Goal: Transaction & Acquisition: Book appointment/travel/reservation

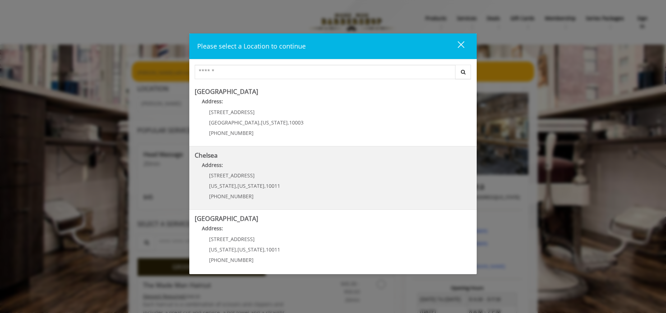
click at [252, 193] on div "169/170 W 23rd St New York , New York , 10011 (917) 639-3902" at bounding box center [239, 187] width 89 height 31
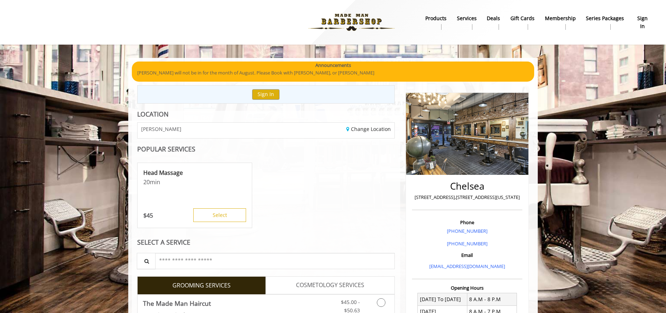
click at [314, 134] on div "Change Location" at bounding box center [333, 129] width 134 height 15
click at [293, 132] on div "Change Location" at bounding box center [333, 129] width 134 height 15
drag, startPoint x: 457, startPoint y: 193, endPoint x: 405, endPoint y: 202, distance: 52.9
click at [457, 193] on div "Chelsea 169 W 23rd Street,170 W 23rd Street, New York" at bounding box center [467, 193] width 110 height 33
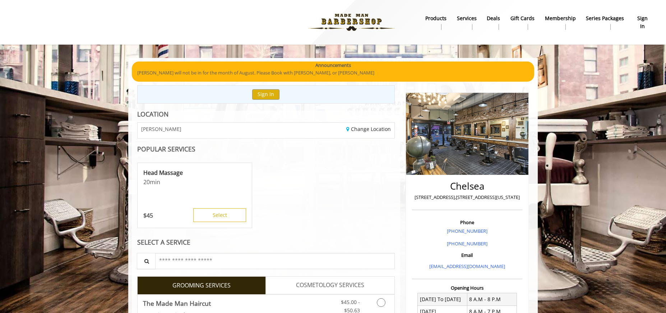
click at [164, 135] on div "CHELSEA" at bounding box center [199, 129] width 134 height 15
click at [376, 132] on link "Change Location" at bounding box center [368, 128] width 45 height 7
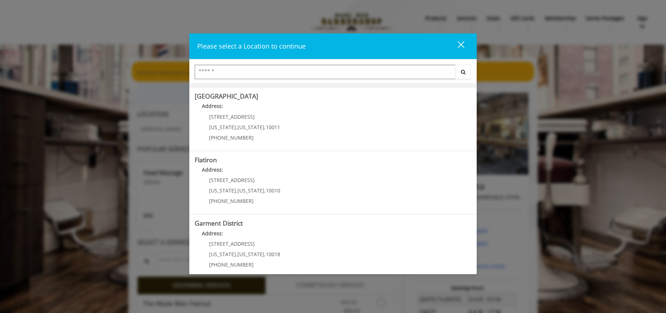
scroll to position [130, 0]
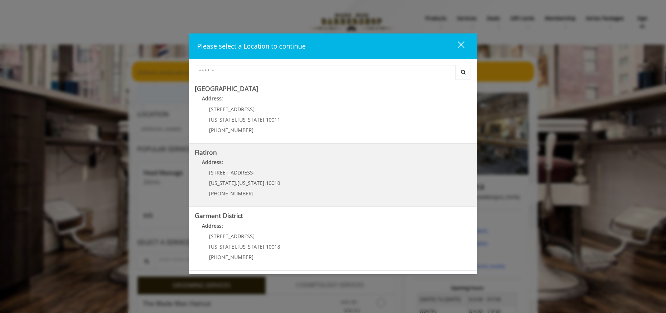
click at [256, 186] on span "New York" at bounding box center [250, 182] width 27 height 7
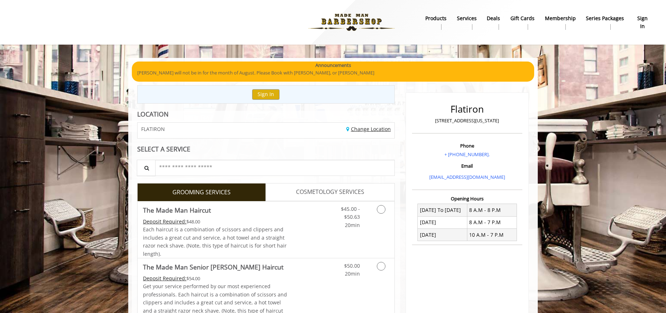
click at [378, 129] on link "Change Location" at bounding box center [368, 128] width 45 height 7
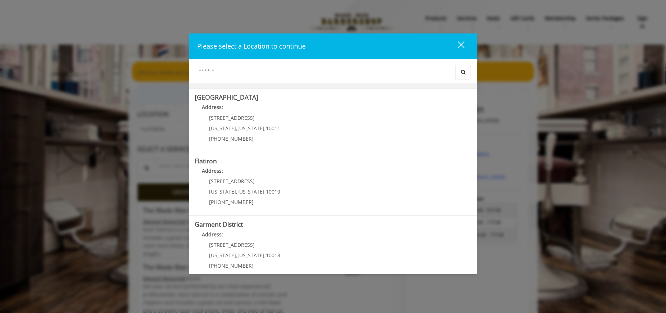
scroll to position [130, 0]
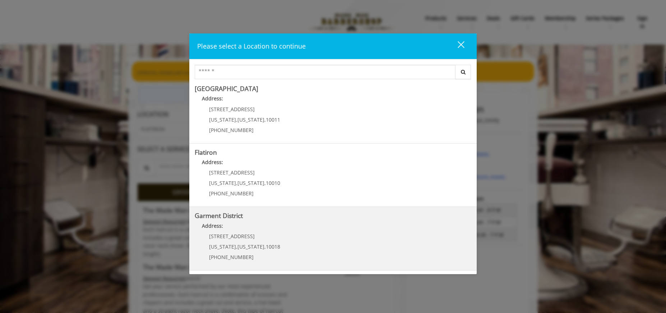
click at [238, 246] on span "New York" at bounding box center [250, 246] width 27 height 7
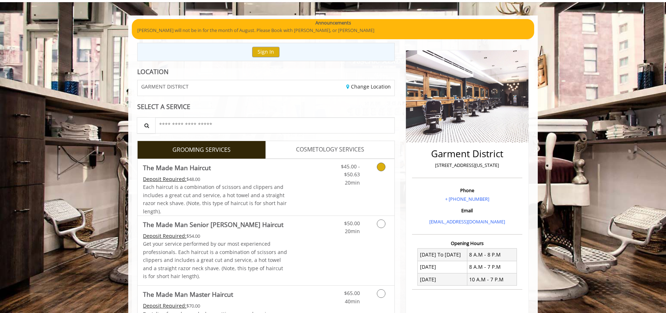
scroll to position [45, 0]
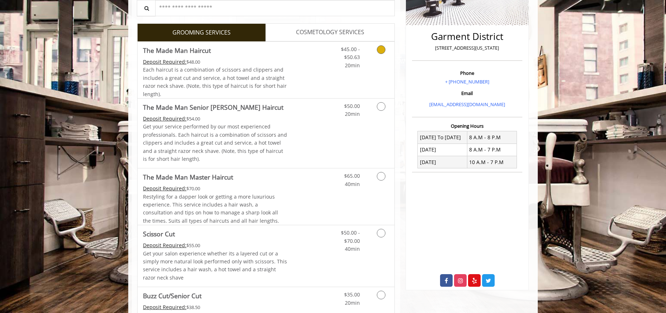
click at [381, 49] on icon "Grooming services" at bounding box center [381, 49] width 9 height 9
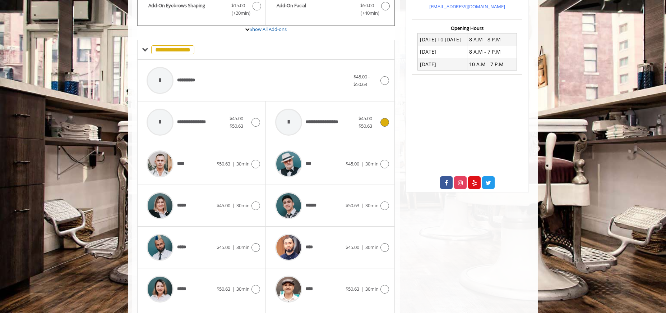
scroll to position [321, 0]
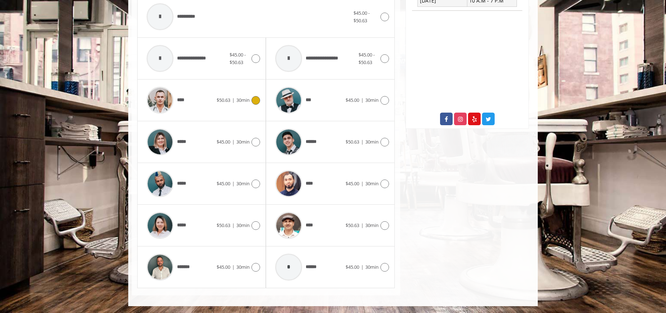
click at [258, 98] on icon at bounding box center [255, 100] width 9 height 9
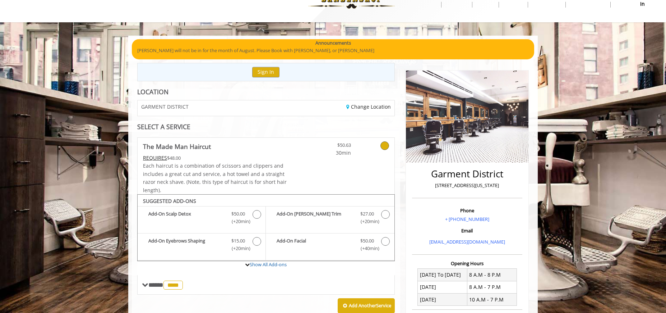
scroll to position [26, 0]
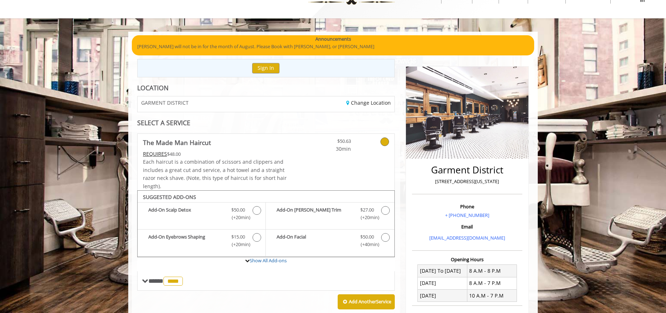
click at [385, 145] on icon at bounding box center [384, 141] width 9 height 9
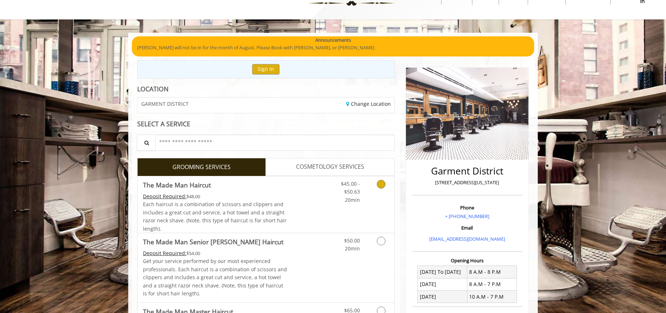
scroll to position [55, 0]
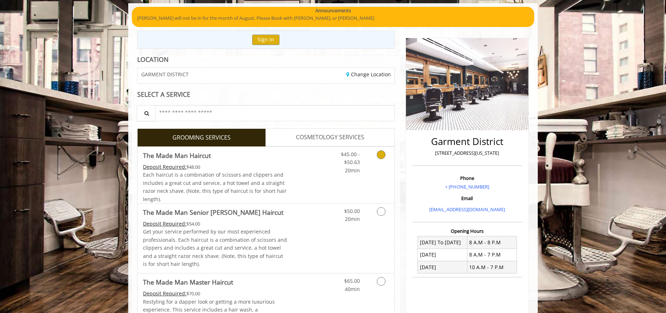
click at [381, 159] on link "Grooming services" at bounding box center [380, 161] width 18 height 28
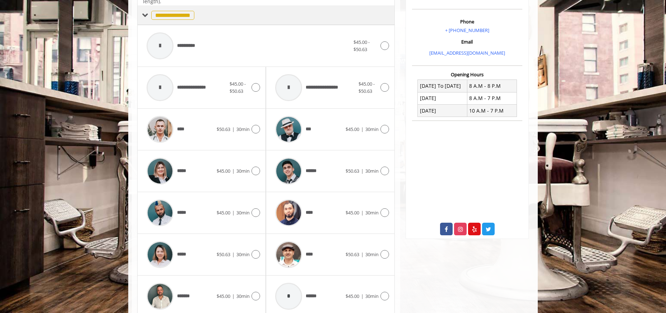
scroll to position [216, 0]
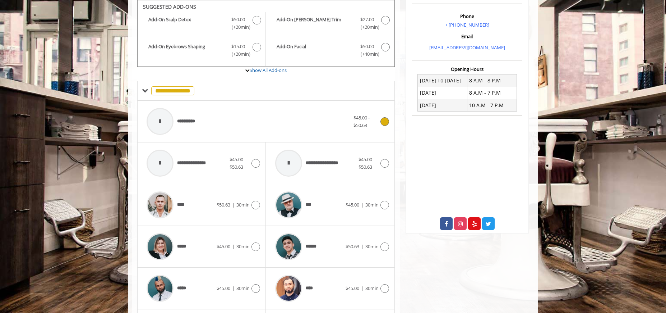
click at [383, 124] on icon at bounding box center [384, 121] width 9 height 9
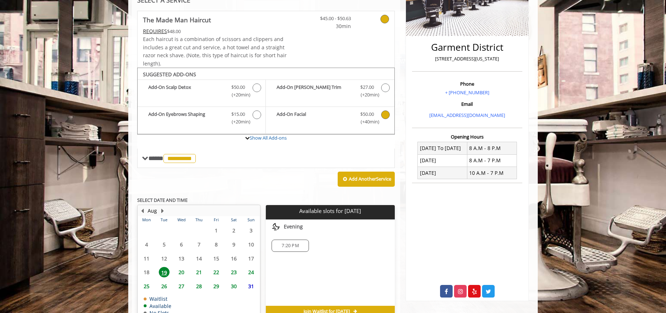
scroll to position [188, 0]
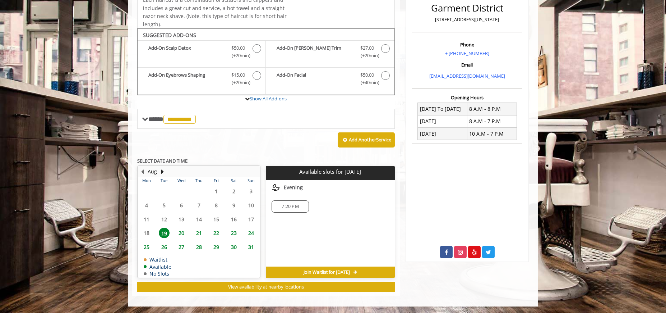
click at [288, 207] on span "7:20 PM" at bounding box center [290, 206] width 17 height 6
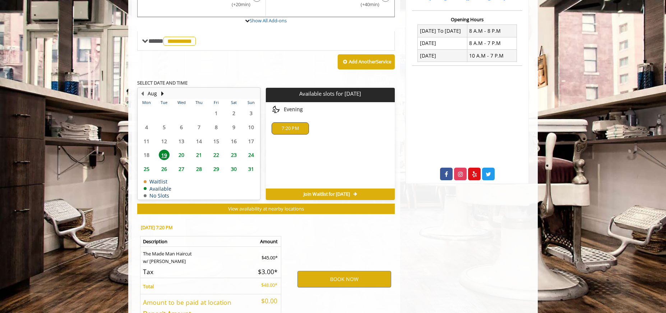
scroll to position [318, 0]
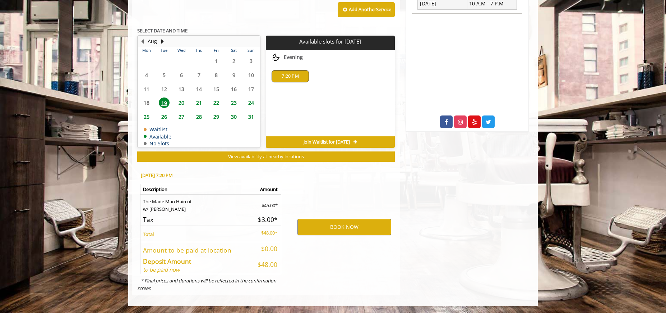
click at [288, 77] on span "7:20 PM" at bounding box center [290, 76] width 17 height 6
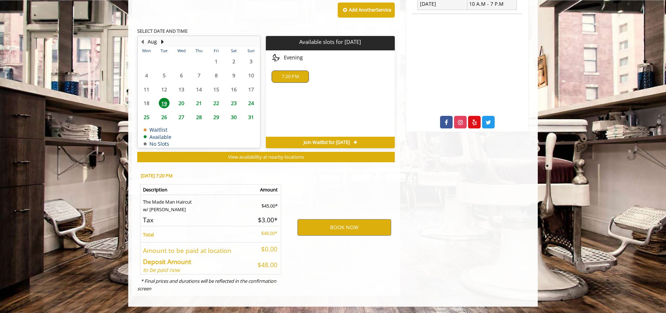
click at [288, 77] on span "7:20 PM" at bounding box center [290, 77] width 17 height 6
drag, startPoint x: 293, startPoint y: 108, endPoint x: 286, endPoint y: 73, distance: 35.9
click at [295, 106] on div "Choose a time below for Tue, Aug 19 2025 Evening 7:20 PM" at bounding box center [330, 93] width 129 height 86
click at [286, 72] on div "7:20 PM" at bounding box center [290, 76] width 37 height 12
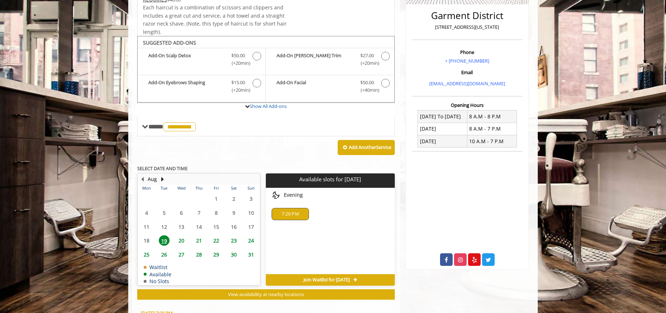
scroll to position [181, 0]
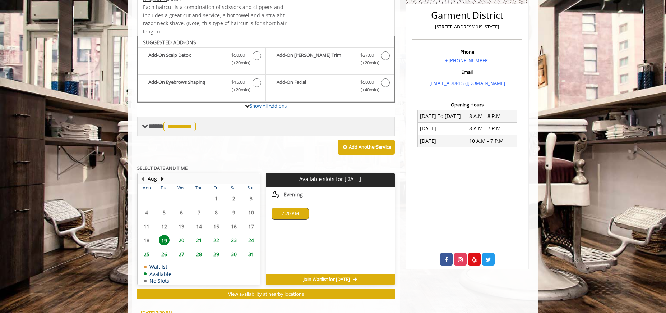
click at [150, 127] on span "**********" at bounding box center [172, 126] width 49 height 6
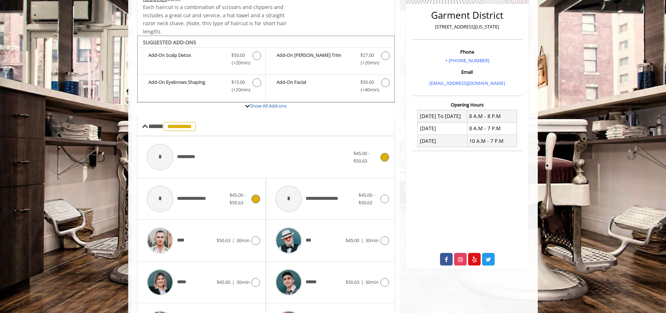
click at [252, 199] on icon at bounding box center [255, 198] width 9 height 9
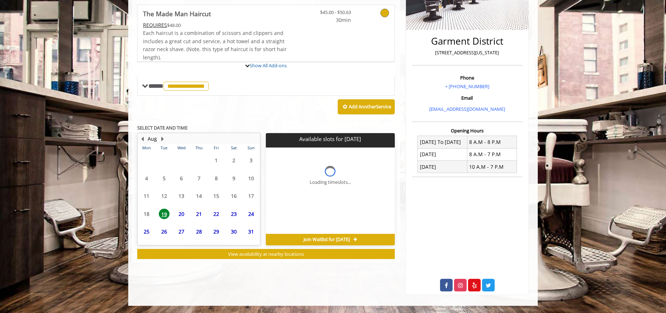
scroll to position [155, 0]
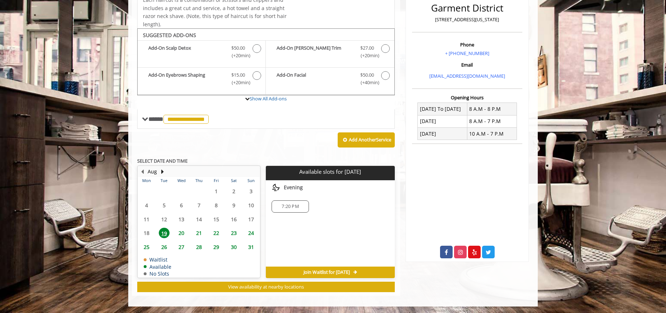
click at [283, 203] on div "7:20 PM" at bounding box center [290, 206] width 37 height 12
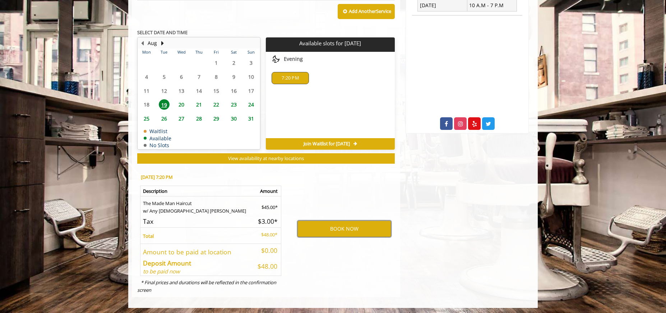
scroll to position [318, 0]
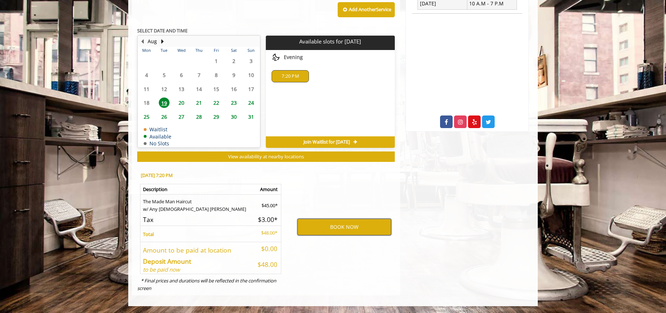
click at [338, 222] on button "BOOK NOW" at bounding box center [344, 226] width 94 height 17
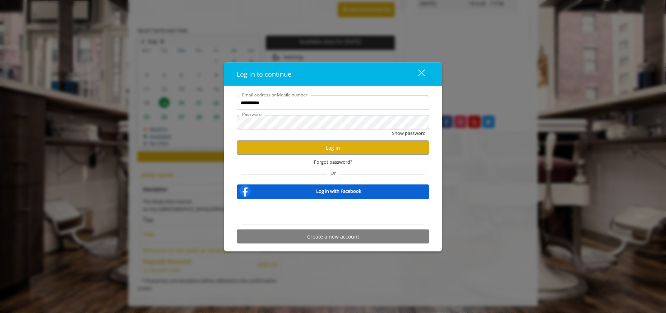
type input "**********"
click at [323, 146] on button "Log in" at bounding box center [333, 147] width 193 height 14
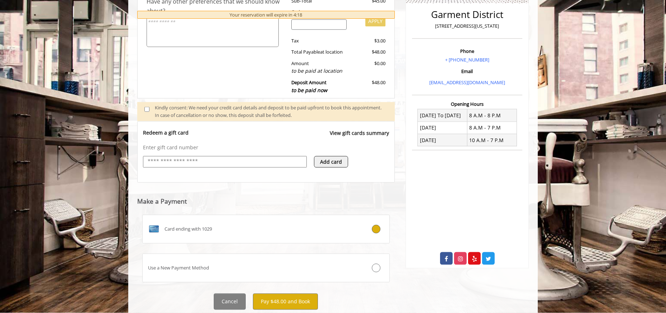
scroll to position [196, 0]
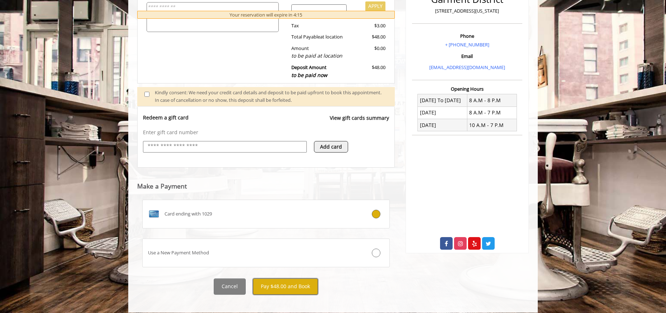
click at [283, 285] on button "Pay $48.00 and Book" at bounding box center [285, 286] width 65 height 16
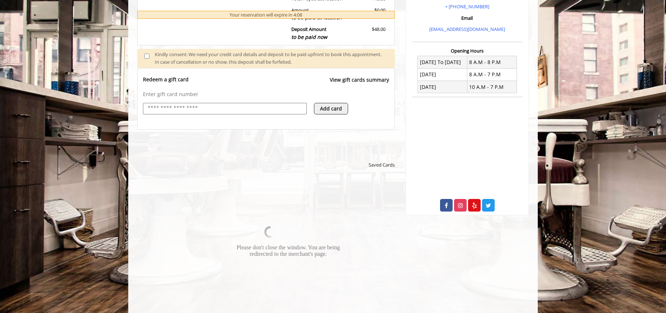
scroll to position [358, 0]
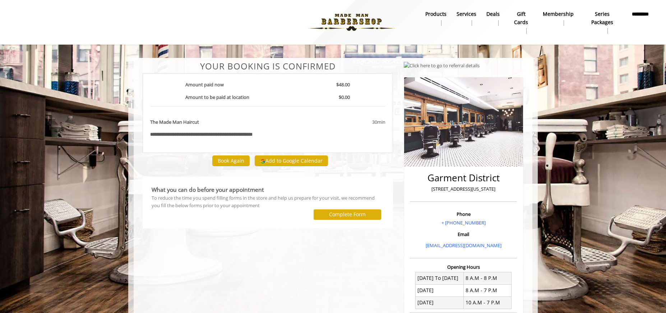
drag, startPoint x: 165, startPoint y: 136, endPoint x: 171, endPoint y: 137, distance: 6.1
click at [165, 136] on b "*********" at bounding box center [159, 134] width 18 height 5
click at [94, 95] on body "**********" at bounding box center [333, 249] width 666 height 383
click at [237, 167] on div "Book Again" at bounding box center [231, 161] width 42 height 16
click at [238, 165] on button "Book Again" at bounding box center [230, 160] width 37 height 10
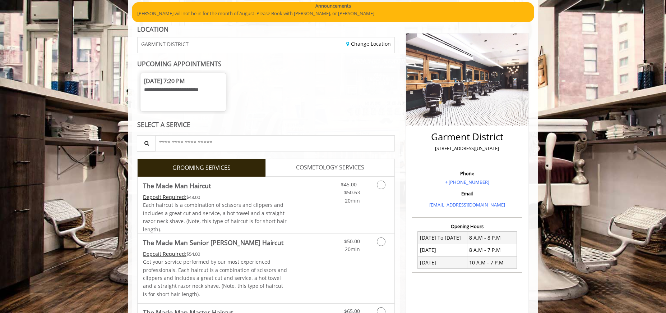
scroll to position [60, 0]
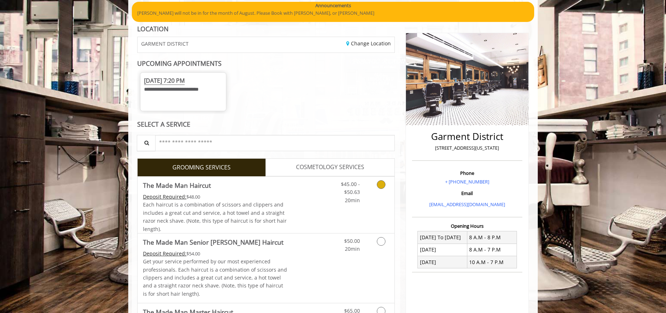
click at [382, 186] on icon "Grooming services" at bounding box center [381, 184] width 9 height 9
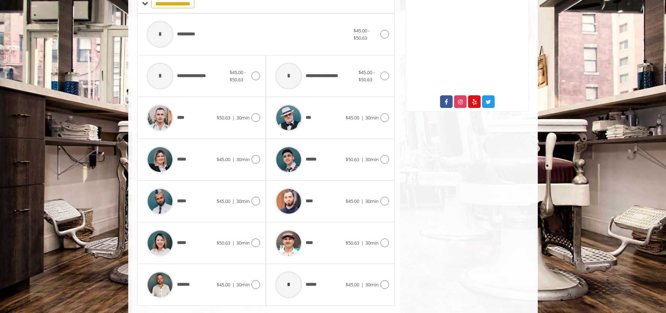
scroll to position [349, 0]
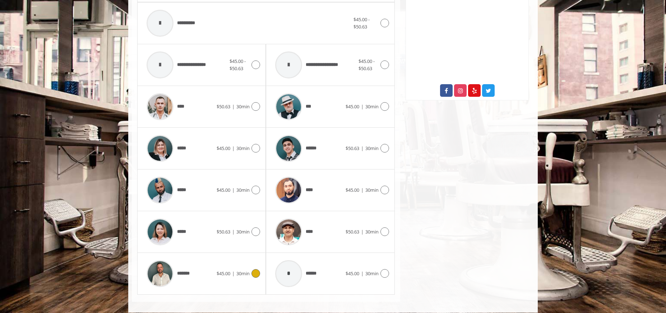
click at [178, 275] on span "*******" at bounding box center [186, 273] width 19 height 8
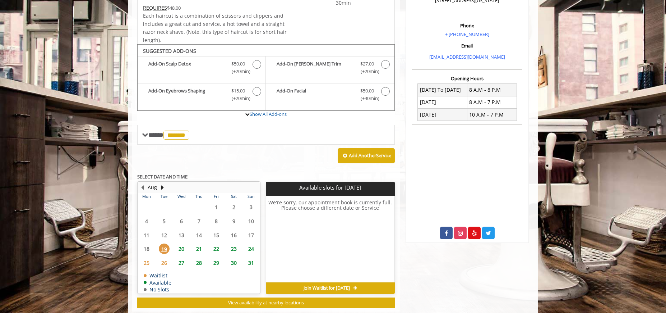
scroll to position [223, 0]
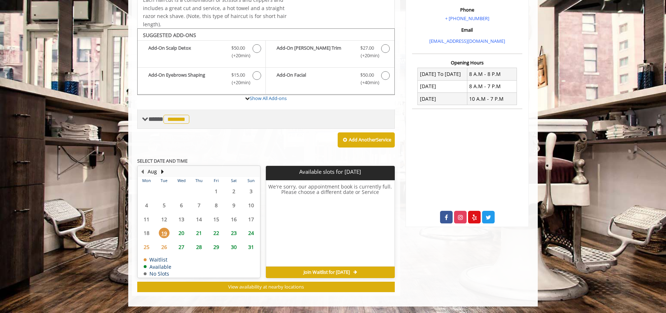
click at [177, 119] on span "*******" at bounding box center [176, 119] width 26 height 9
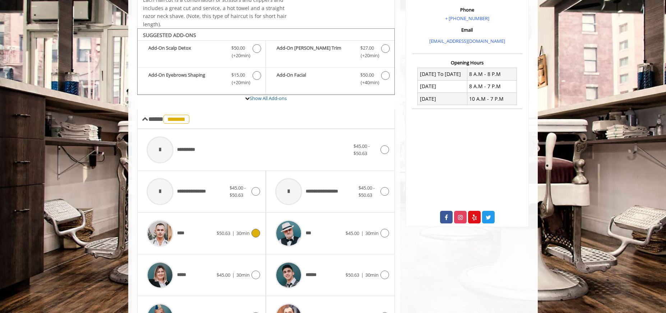
click at [254, 235] on div at bounding box center [255, 232] width 10 height 9
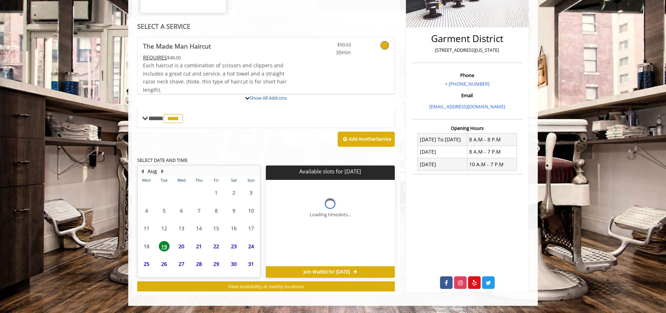
scroll to position [157, 0]
click at [254, 235] on div "Aug Mon Tue Wed Thu Fri Sat Sun 28 29 30 31 1 2 3 4 5 6 7 8 9 10 11 12 13 14 15…" at bounding box center [198, 221] width 123 height 112
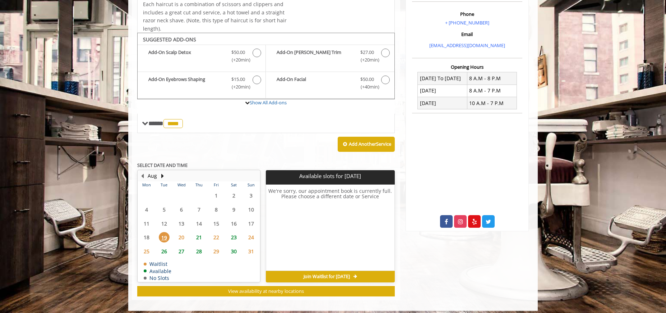
scroll to position [223, 0]
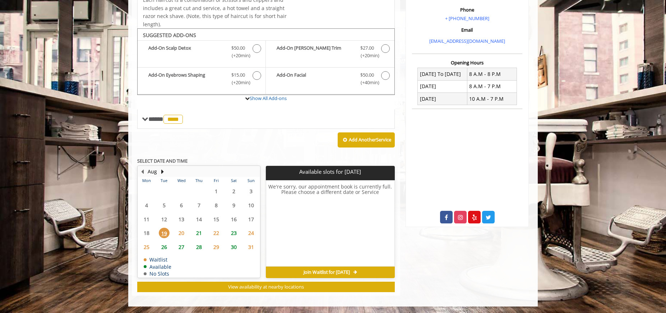
click at [169, 233] on span "19" at bounding box center [164, 232] width 11 height 10
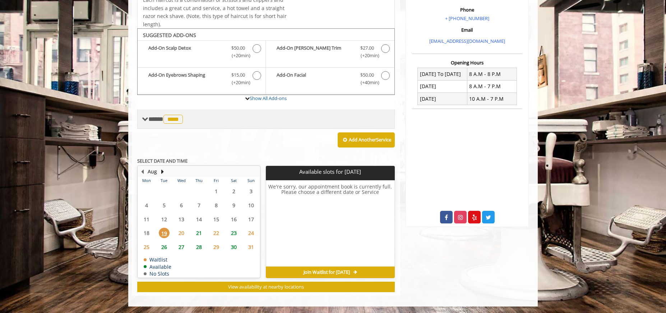
click at [177, 121] on span "****" at bounding box center [172, 119] width 19 height 9
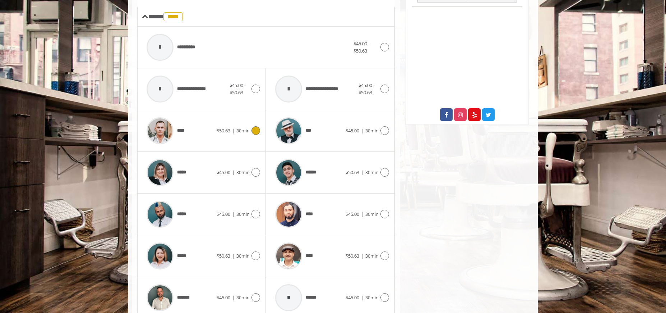
scroll to position [326, 0]
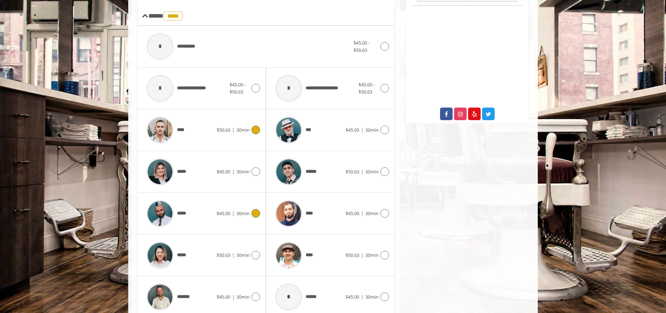
click at [254, 212] on icon at bounding box center [255, 213] width 9 height 9
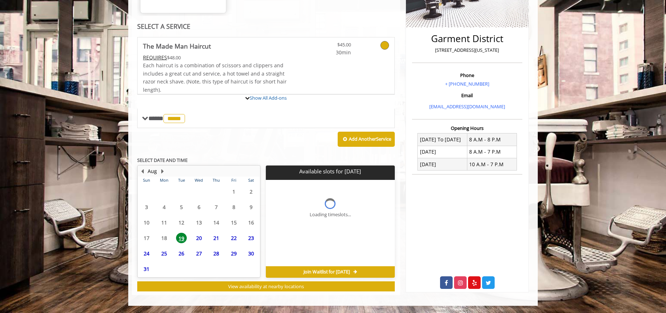
scroll to position [157, 0]
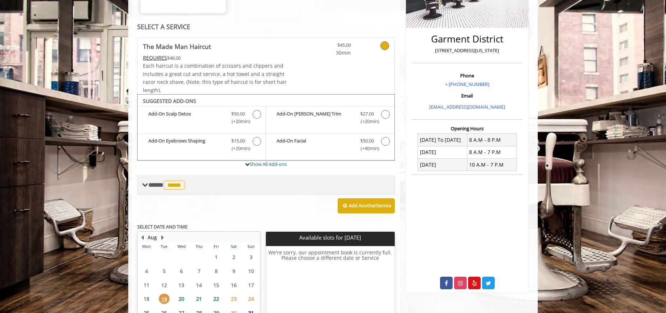
click at [183, 186] on span "*****" at bounding box center [174, 184] width 22 height 9
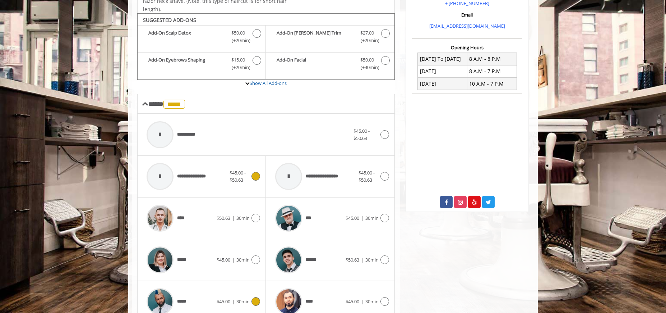
scroll to position [251, 0]
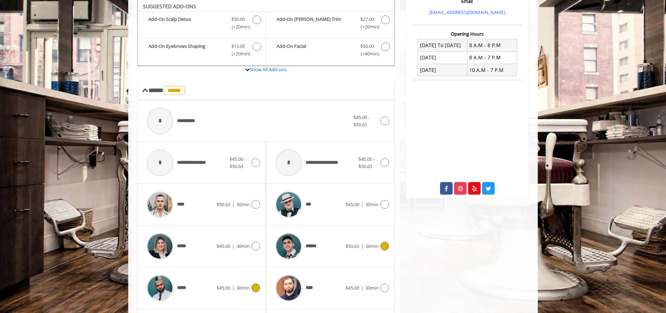
click at [385, 244] on icon at bounding box center [384, 245] width 9 height 9
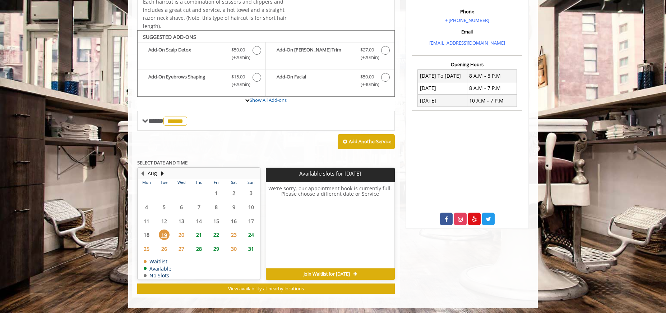
scroll to position [223, 0]
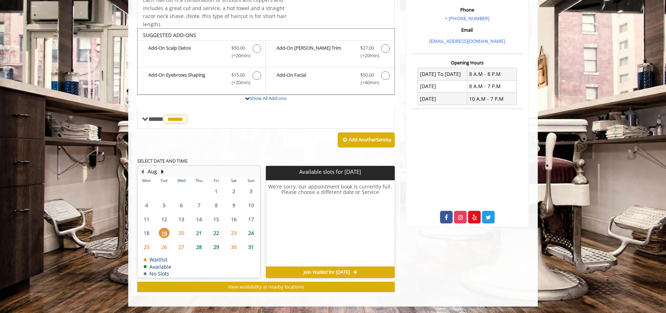
click at [168, 235] on span "19" at bounding box center [164, 232] width 11 height 10
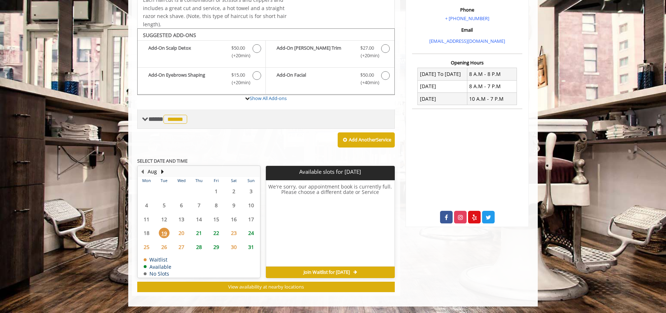
click at [180, 122] on span "******" at bounding box center [175, 119] width 24 height 9
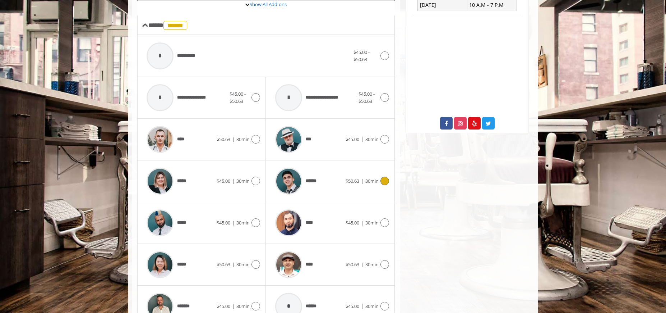
scroll to position [358, 0]
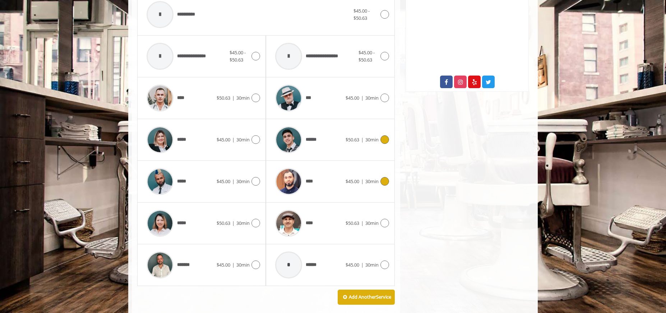
click at [311, 183] on span "****" at bounding box center [311, 181] width 10 height 8
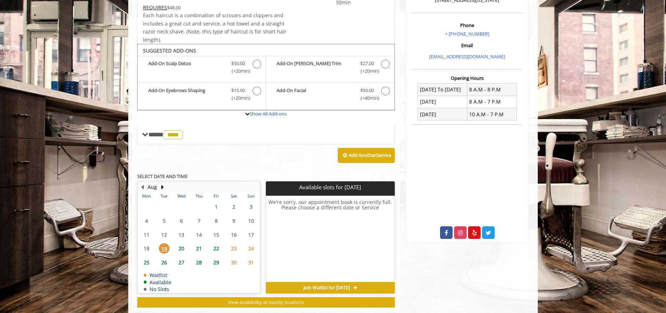
scroll to position [223, 0]
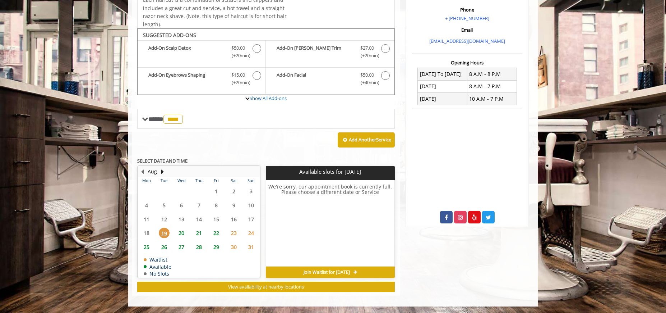
click at [163, 232] on span "19" at bounding box center [164, 232] width 11 height 10
